Goal: Information Seeking & Learning: Check status

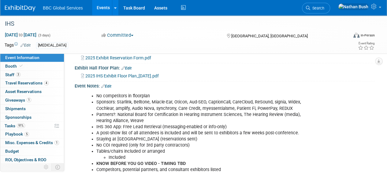
scroll to position [153, 0]
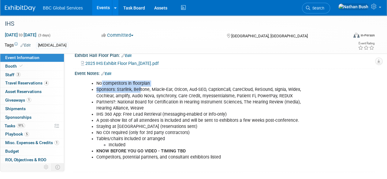
drag, startPoint x: 102, startPoint y: 88, endPoint x: 183, endPoint y: 85, distance: 81.3
click at [141, 92] on ul "No competitors in floorplan Sponsors: Starlink, Belltone, Miacle-Ear, Oticon, A…" at bounding box center [197, 120] width 227 height 80
click at [189, 86] on li "No competitors in floorplan" at bounding box center [203, 83] width 215 height 6
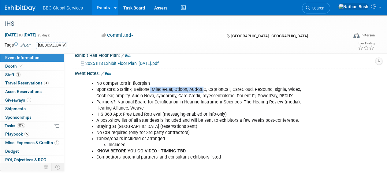
drag, startPoint x: 151, startPoint y: 95, endPoint x: 203, endPoint y: 95, distance: 51.6
click at [203, 95] on li "Sponsors: Starlink, Belltone, Miacle-Ear, Oticon, Aud-SEO, CaptionCall, CareClo…" at bounding box center [203, 92] width 215 height 12
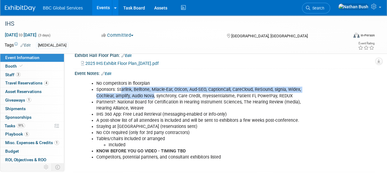
drag, startPoint x: 153, startPoint y: 93, endPoint x: 153, endPoint y: 102, distance: 9.2
click at [153, 102] on ul "No competitors in floorplan Sponsors: Starlink, Belltone, Miacle-Ear, Oticon, A…" at bounding box center [197, 120] width 227 height 80
click at [153, 102] on li "Partners?: National Board for Certification in Hearing Instrument Sciences, The…" at bounding box center [203, 105] width 215 height 12
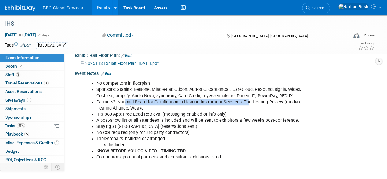
drag, startPoint x: 126, startPoint y: 107, endPoint x: 245, endPoint y: 104, distance: 118.6
click at [245, 104] on li "Partners?: National Board for Certification in Hearing Instrument Sciences, The…" at bounding box center [203, 105] width 215 height 12
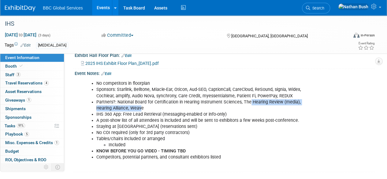
drag, startPoint x: 248, startPoint y: 104, endPoint x: 141, endPoint y: 110, distance: 107.4
click at [141, 110] on li "Partners?: National Board for Certification in Hearing Instrument Sciences, The…" at bounding box center [203, 105] width 215 height 12
click at [140, 111] on li "Partners?: National Board for Certification in Hearing Instrument Sciences, The…" at bounding box center [203, 105] width 215 height 12
drag, startPoint x: 98, startPoint y: 117, endPoint x: 128, endPoint y: 118, distance: 30.0
click at [128, 117] on li "IHS 360 App: Free Lead Retrieval (messaging-enabled or info-only)" at bounding box center [203, 114] width 215 height 6
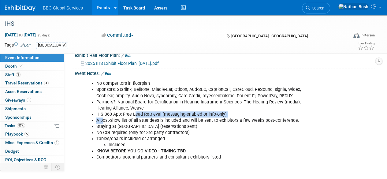
drag, startPoint x: 134, startPoint y: 118, endPoint x: 101, endPoint y: 125, distance: 33.4
click at [101, 125] on ul "No competitors in floorplan Sponsors: Starlink, Belltone, Miacle-Ear, Oticon, A…" at bounding box center [197, 120] width 227 height 80
click at [101, 123] on li "A post-show list of all attendees is included and will be sent to exhibitors a …" at bounding box center [203, 120] width 215 height 6
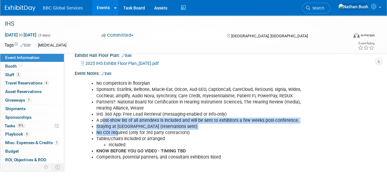
drag, startPoint x: 104, startPoint y: 125, endPoint x: 117, endPoint y: 137, distance: 17.3
click at [117, 137] on ul "No competitors in floorplan Sponsors: Starlink, Belltone, Miacle-Ear, Oticon, A…" at bounding box center [197, 120] width 227 height 80
click at [117, 136] on li "No COI required (only for 3rd party contractors)" at bounding box center [203, 133] width 215 height 6
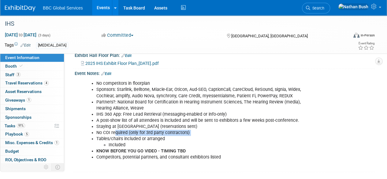
drag, startPoint x: 116, startPoint y: 136, endPoint x: 188, endPoint y: 141, distance: 72.3
click at [188, 141] on ul "No competitors in floorplan Sponsors: Starlink, Belltone, Miacle-Ear, Oticon, A…" at bounding box center [197, 120] width 227 height 80
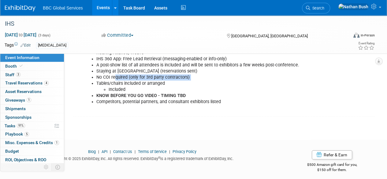
scroll to position [214, 0]
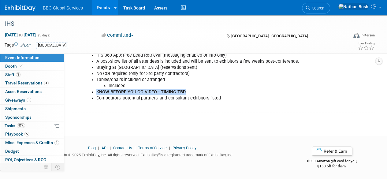
drag, startPoint x: 97, startPoint y: 92, endPoint x: 186, endPoint y: 93, distance: 89.5
click at [186, 93] on li "KNOW BEFORE YOU GO VIDEO - TIMING TBD" at bounding box center [203, 92] width 215 height 6
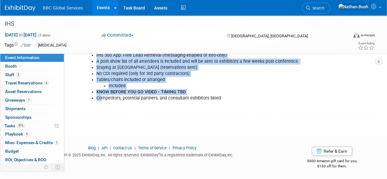
drag, startPoint x: 101, startPoint y: 99, endPoint x: 184, endPoint y: 105, distance: 83.0
click at [221, 103] on div "No competitors in floorplan Sponsors: Starlink, Belltone, Miacle-Ear, Oticon, A…" at bounding box center [197, 64] width 235 height 92
click at [28, 82] on span "Travel Reservations 4" at bounding box center [26, 82] width 43 height 5
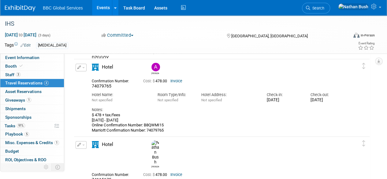
scroll to position [183, 0]
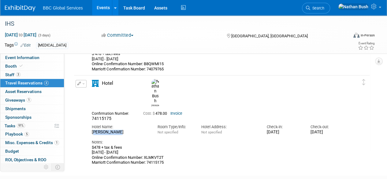
drag, startPoint x: 114, startPoint y: 117, endPoint x: 89, endPoint y: 115, distance: 25.8
click at [89, 121] on div "Hotel Name: [PERSON_NAME]" at bounding box center [120, 128] width 66 height 14
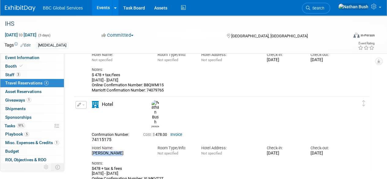
scroll to position [153, 0]
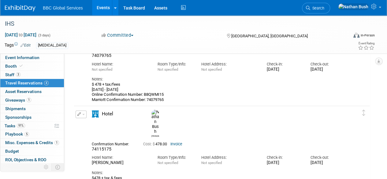
click at [105, 113] on span "Hotel" at bounding box center [107, 113] width 11 height 5
click at [155, 113] on img at bounding box center [155, 121] width 8 height 24
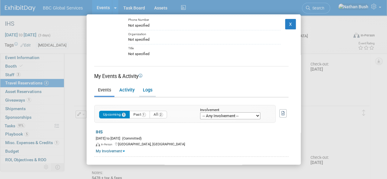
scroll to position [38, 0]
click at [129, 88] on link "Activity" at bounding box center [126, 90] width 22 height 11
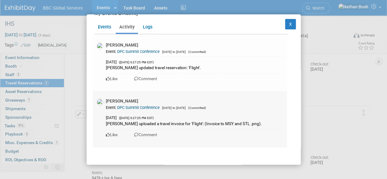
scroll to position [101, 0]
drag, startPoint x: 113, startPoint y: 121, endPoint x: 251, endPoint y: 121, distance: 137.8
click at [251, 121] on div "[PERSON_NAME] uploaded a travel invoice for 'Flight': (Invoice to MSY and STL .…" at bounding box center [195, 123] width 178 height 6
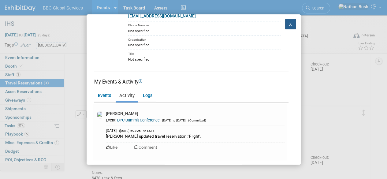
scroll to position [9, 0]
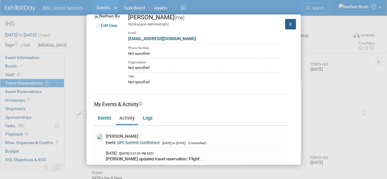
click at [289, 23] on button "X" at bounding box center [290, 24] width 11 height 10
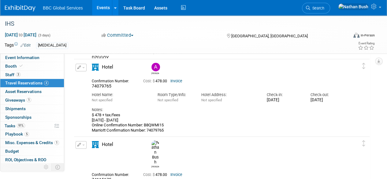
scroll to position [122, 0]
drag, startPoint x: 163, startPoint y: 79, endPoint x: 169, endPoint y: 81, distance: 6.8
click at [169, 81] on span "Cost: $ 478.00" at bounding box center [156, 81] width 26 height 4
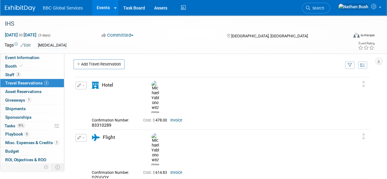
scroll to position [0, 0]
